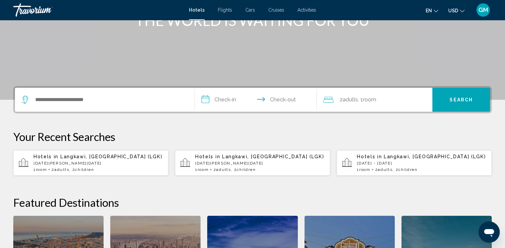
scroll to position [133, 0]
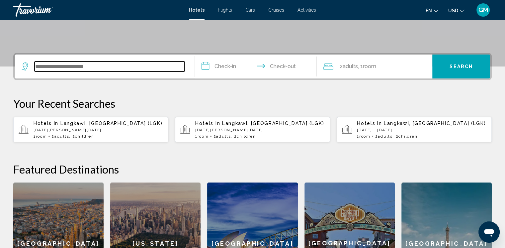
click at [45, 67] on input "Search widget" at bounding box center [110, 66] width 150 height 10
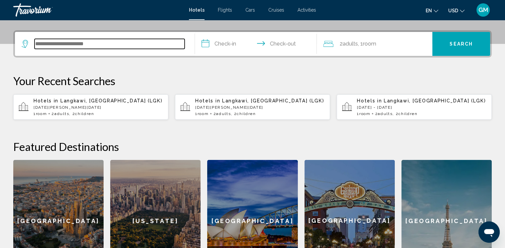
scroll to position [164, 0]
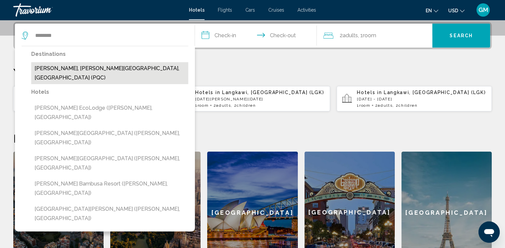
click at [58, 70] on button "[PERSON_NAME], [PERSON_NAME][GEOGRAPHIC_DATA], [GEOGRAPHIC_DATA] (PQC)" at bounding box center [109, 73] width 157 height 22
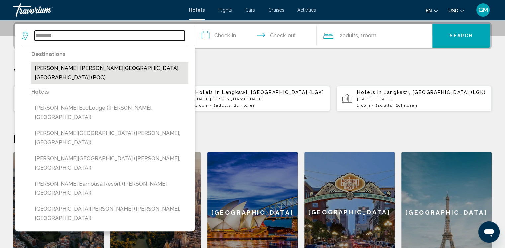
type input "**********"
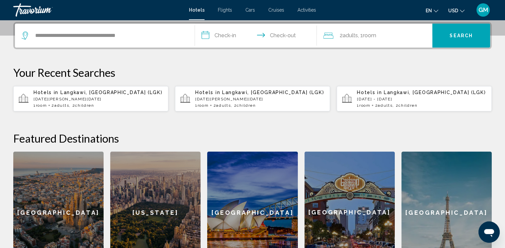
click at [232, 38] on input "**********" at bounding box center [257, 37] width 125 height 26
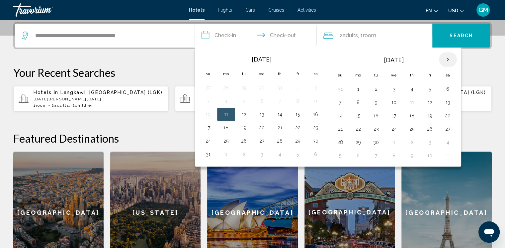
click at [346, 59] on th "Next month" at bounding box center [448, 59] width 18 height 15
click at [346, 60] on th "Next month" at bounding box center [448, 59] width 18 height 15
click at [339, 116] on button "9" at bounding box center [340, 115] width 11 height 9
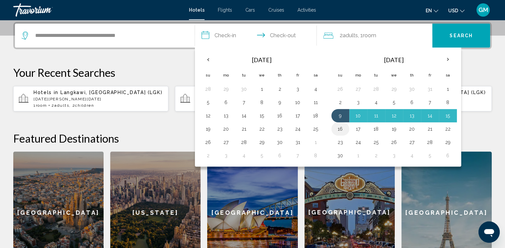
click at [340, 128] on button "16" at bounding box center [340, 128] width 11 height 9
type input "**********"
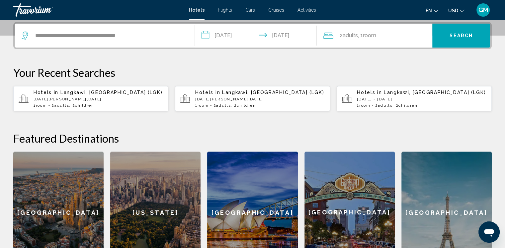
click at [346, 34] on span ", 1 Room rooms" at bounding box center [367, 35] width 18 height 9
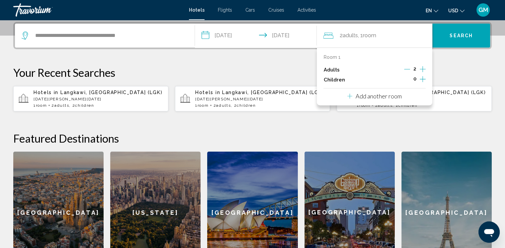
click at [346, 68] on icon "Increment adults" at bounding box center [423, 69] width 6 height 6
click at [346, 74] on p "Your Recent Searches" at bounding box center [252, 72] width 479 height 13
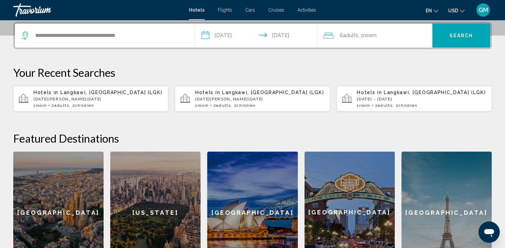
click at [346, 35] on span "Room" at bounding box center [369, 35] width 13 height 6
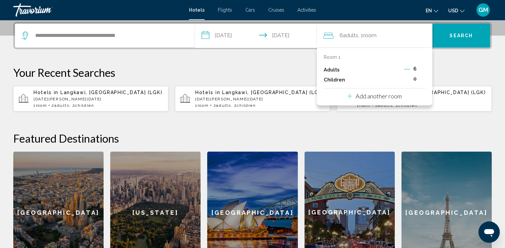
click at [346, 69] on icon "Decrement adults" at bounding box center [407, 69] width 6 height 0
click at [346, 69] on icon "Decrement adults" at bounding box center [408, 69] width 6 height 0
click at [346, 69] on icon "Decrement adults" at bounding box center [407, 69] width 6 height 0
click at [346, 69] on icon "Decrement adults" at bounding box center [408, 69] width 6 height 0
click at [346, 97] on p "Add another room" at bounding box center [379, 95] width 46 height 7
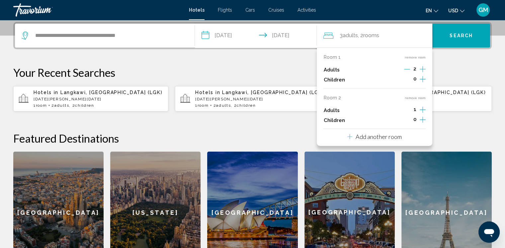
click at [346, 73] on icon "Increment adults" at bounding box center [423, 69] width 6 height 8
click at [346, 139] on p "Add another room" at bounding box center [379, 136] width 46 height 7
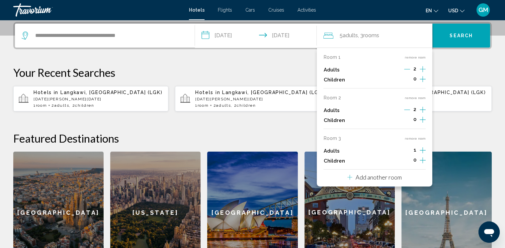
click at [346, 73] on icon "Increment adults" at bounding box center [423, 69] width 6 height 8
click at [346, 64] on div "**********" at bounding box center [252, 147] width 505 height 251
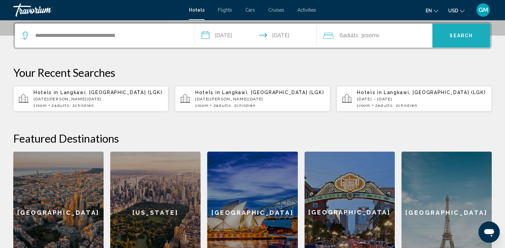
click at [346, 38] on span "Search" at bounding box center [461, 35] width 23 height 5
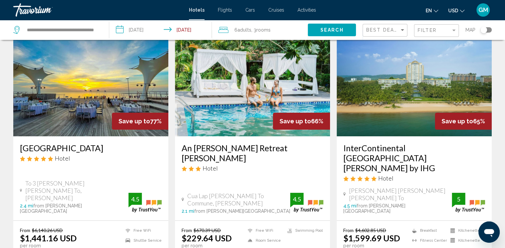
scroll to position [100, 0]
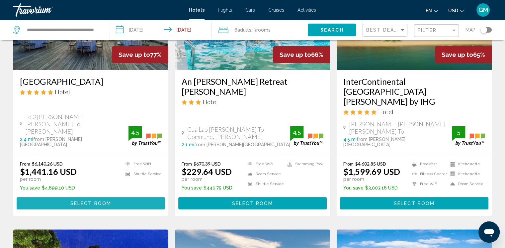
click at [107, 201] on span "Select Room" at bounding box center [90, 203] width 41 height 5
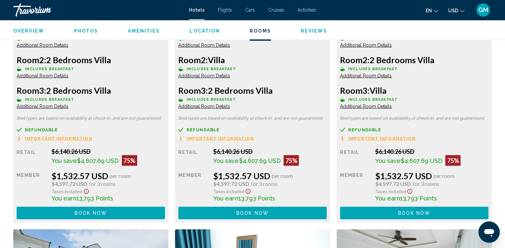
scroll to position [1295, 0]
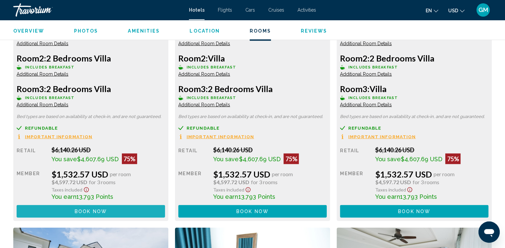
click at [109, 212] on button "Book now No longer available" at bounding box center [91, 211] width 148 height 12
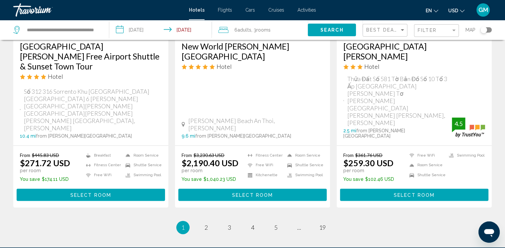
scroll to position [911, 0]
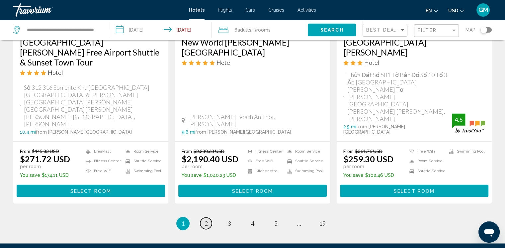
click at [206, 220] on span "2" at bounding box center [206, 223] width 3 height 7
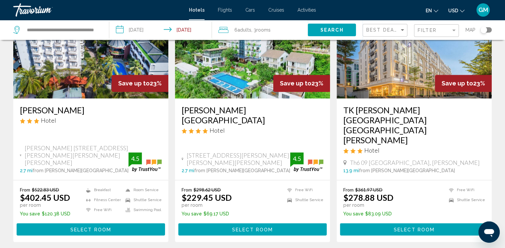
scroll to position [887, 0]
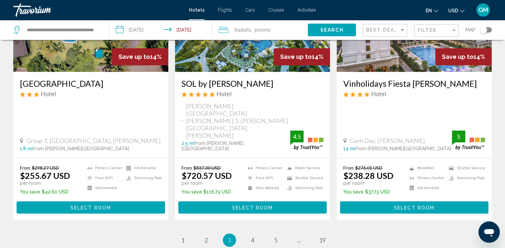
scroll to position [897, 0]
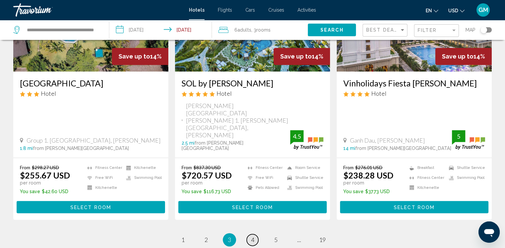
click at [254, 236] on span "4" at bounding box center [252, 239] width 3 height 7
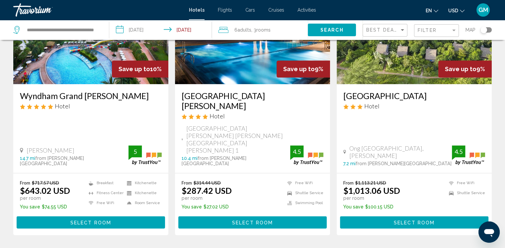
scroll to position [863, 0]
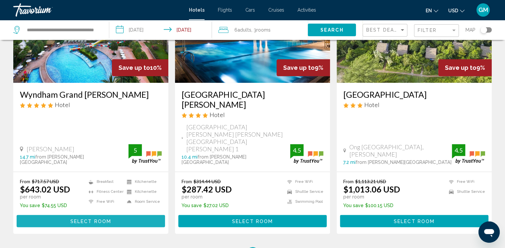
click at [106, 218] on span "Select Room" at bounding box center [90, 220] width 41 height 5
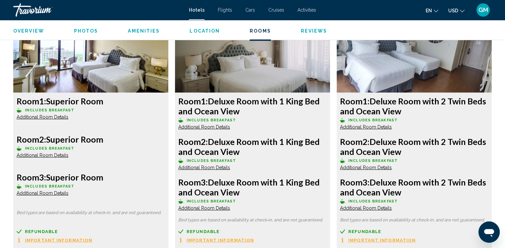
scroll to position [1793, 0]
